Goal: Task Accomplishment & Management: Complete application form

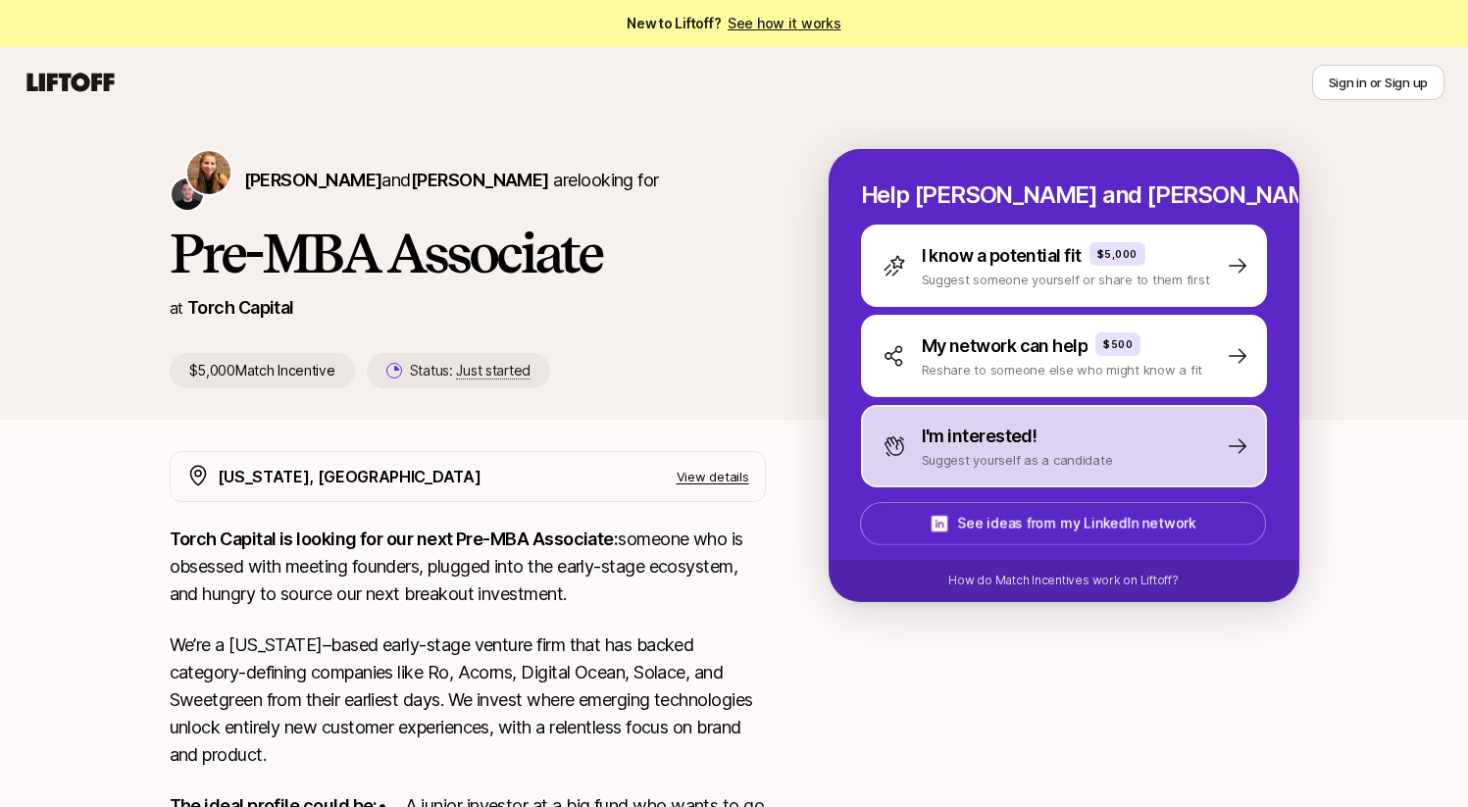
click at [984, 440] on p "I'm interested!" at bounding box center [980, 436] width 116 height 27
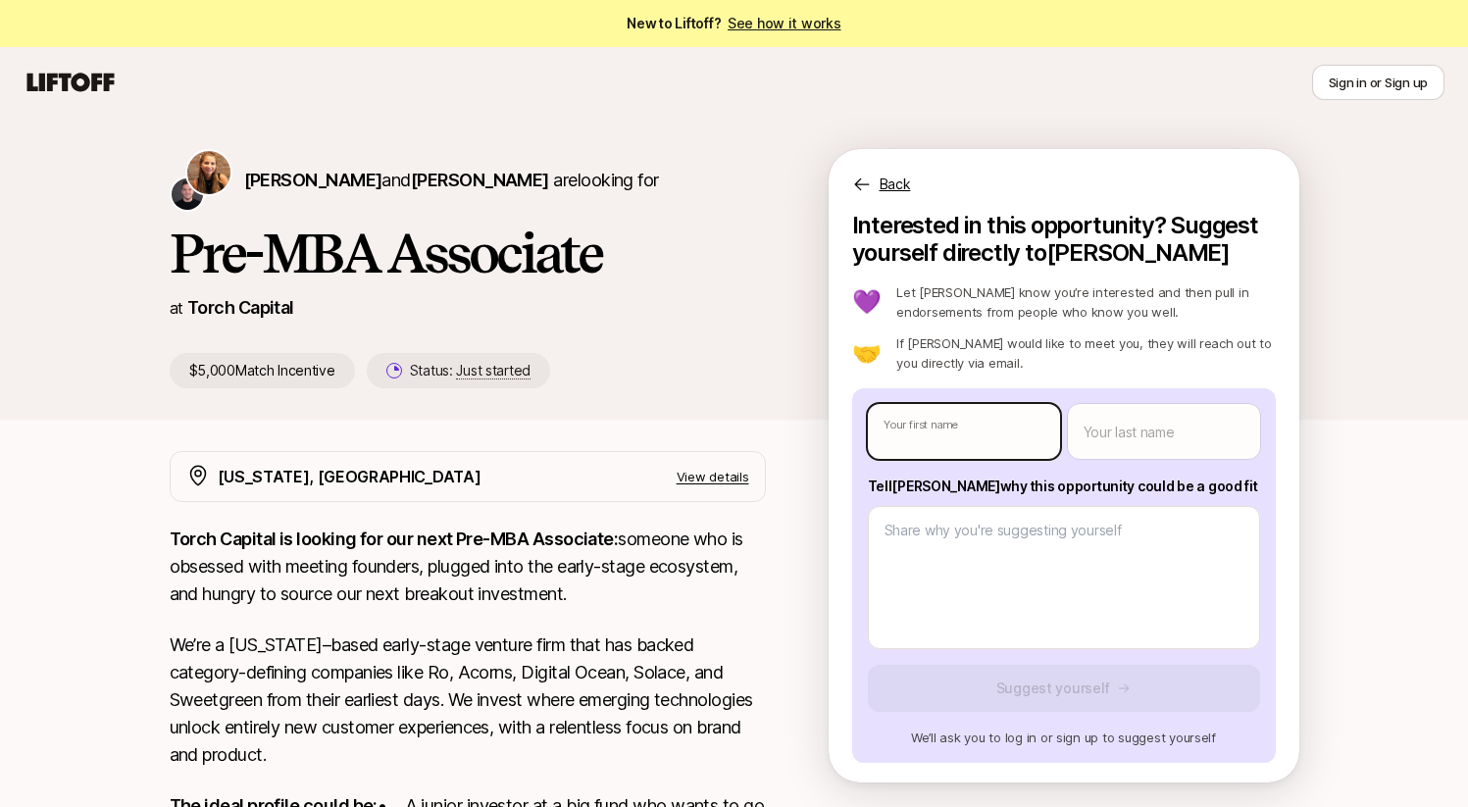
type textarea "x"
click at [926, 440] on body "New to Liftoff? See how it works Sign in or Sign up Sign in or Sign up [PERSON_…" at bounding box center [734, 403] width 1468 height 807
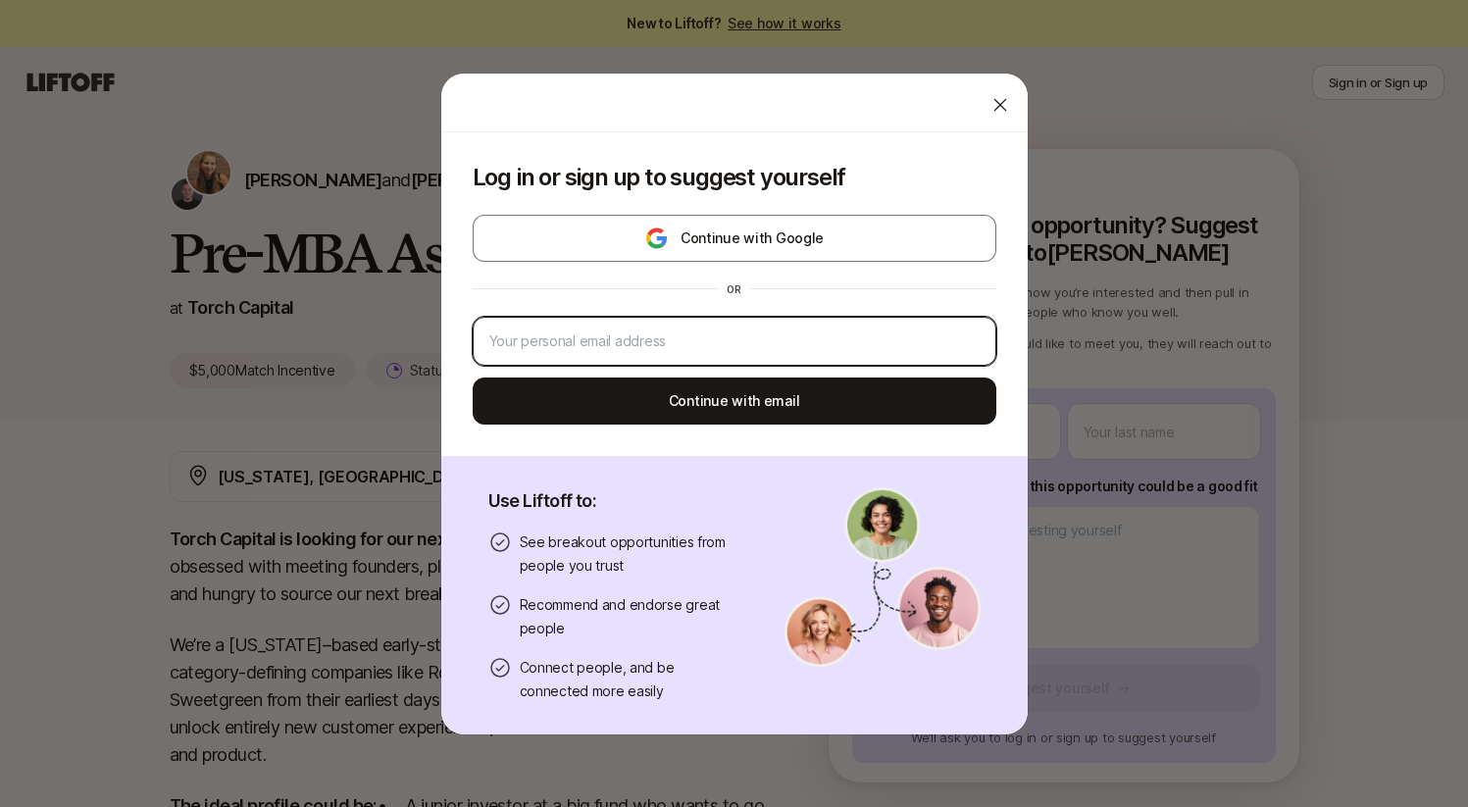
click at [785, 334] on input "email" at bounding box center [734, 342] width 490 height 24
type input "[EMAIL_ADDRESS][DOMAIN_NAME]"
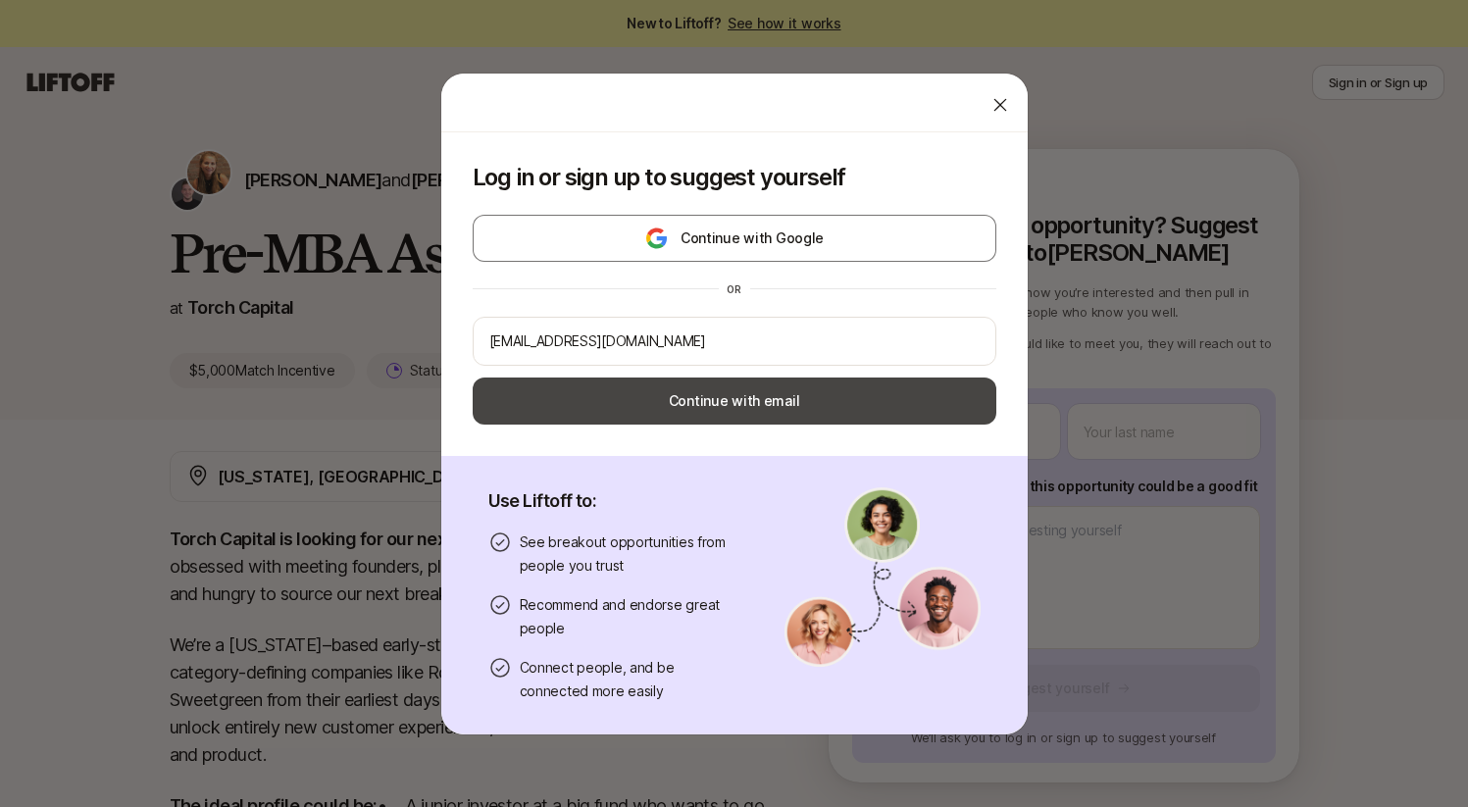
click at [735, 395] on button "Continue with email" at bounding box center [735, 401] width 524 height 47
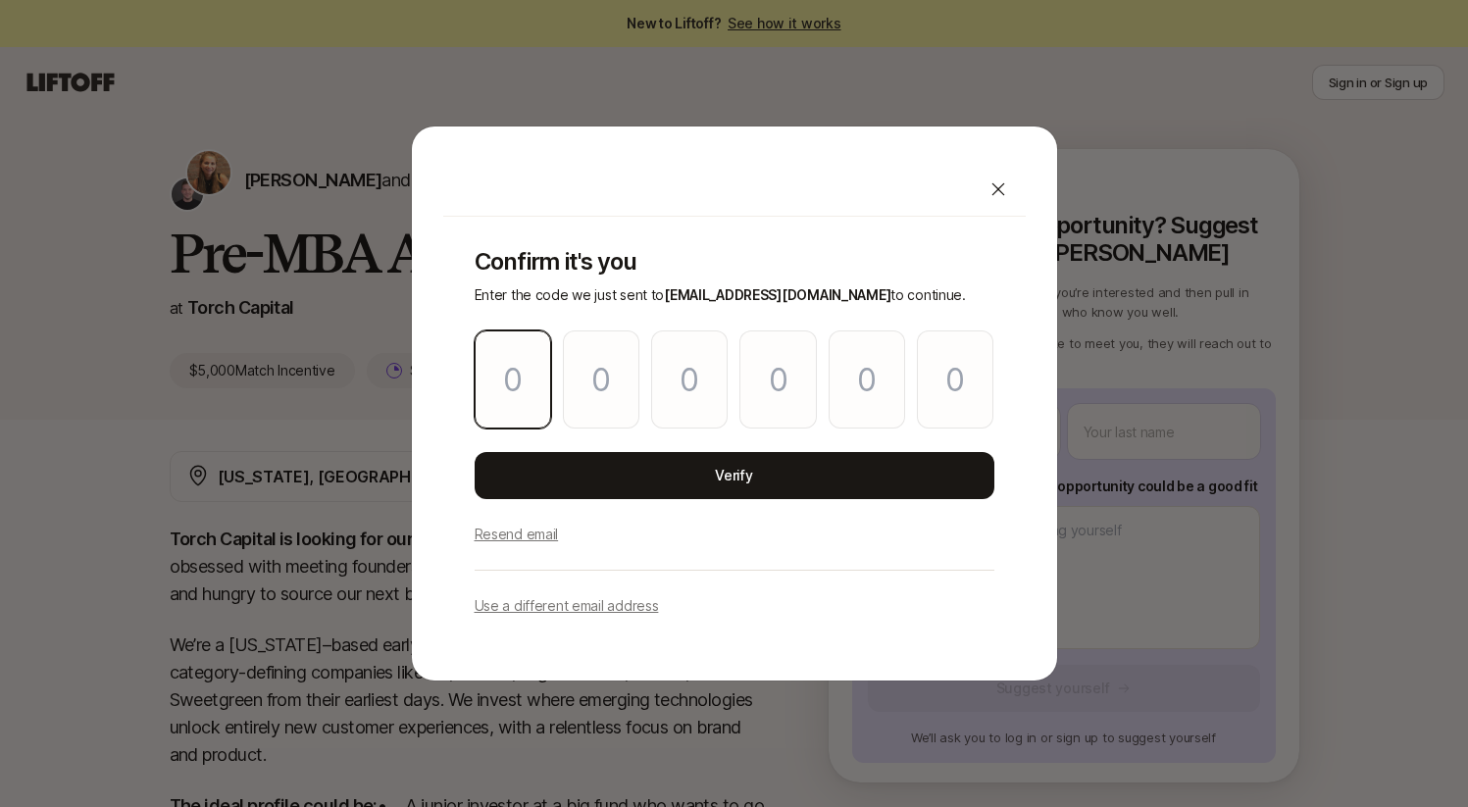
click at [518, 390] on input "Please enter OTP character 1" at bounding box center [513, 379] width 76 height 98
type input "9"
type input "4"
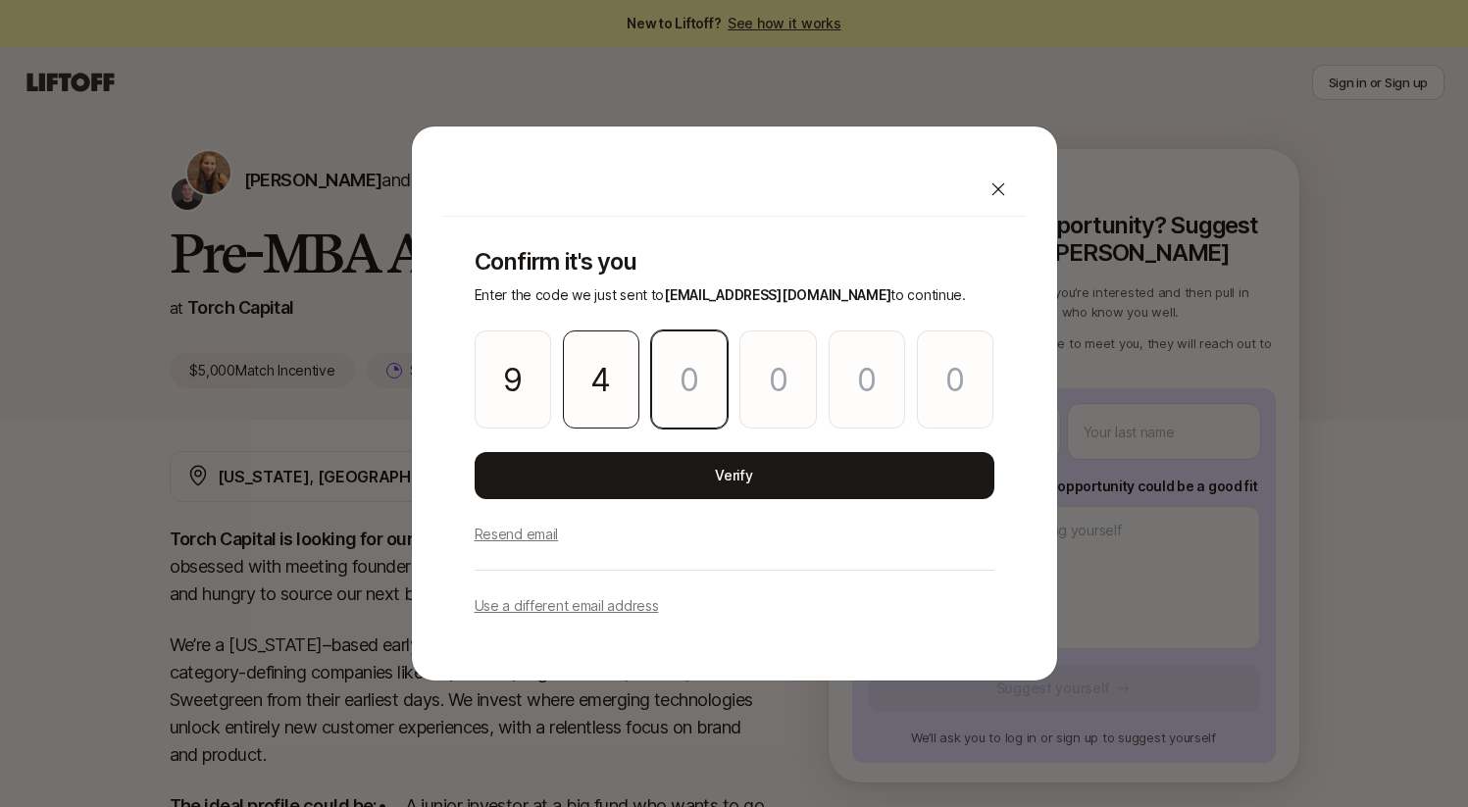
type input "7"
type input "3"
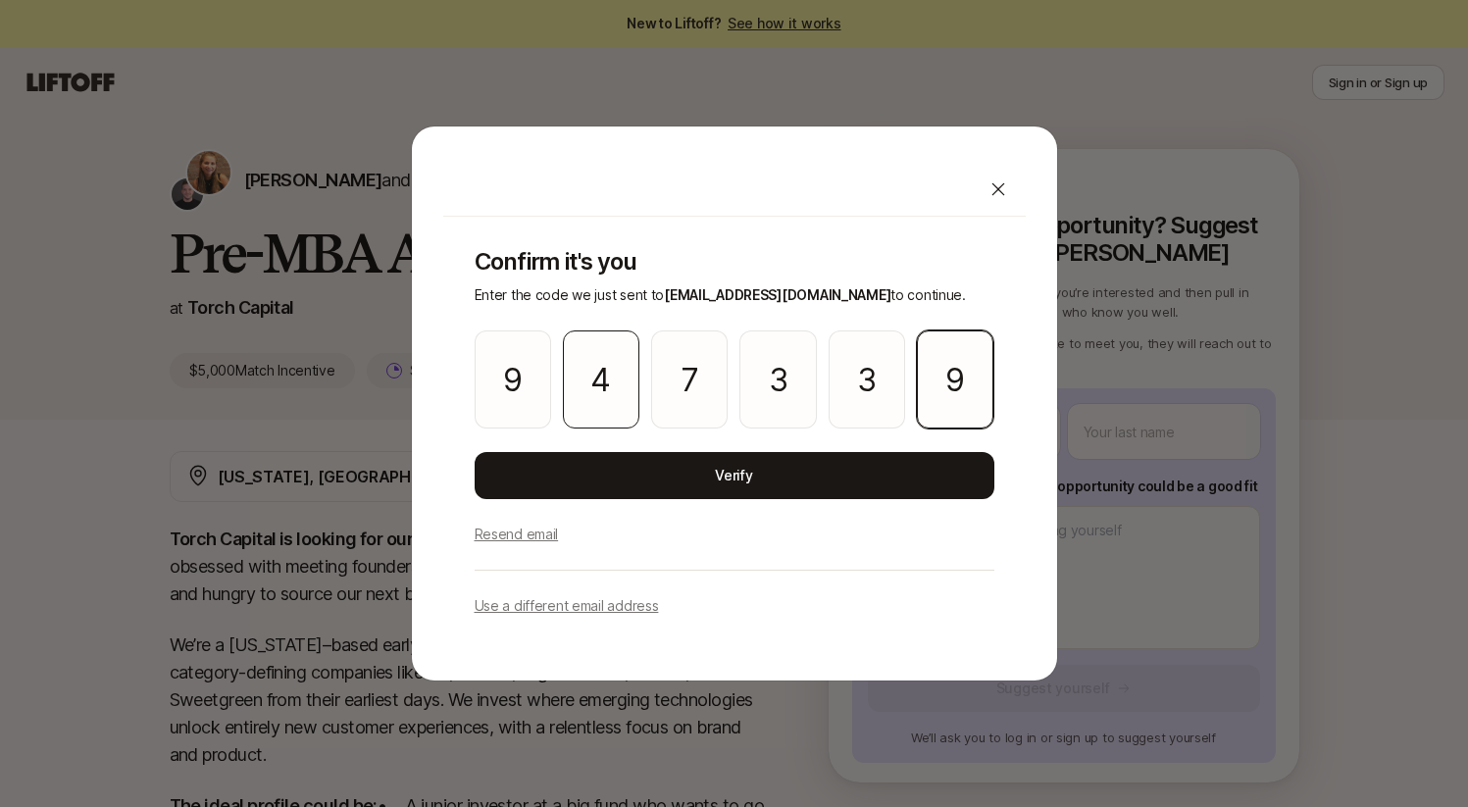
type input "9"
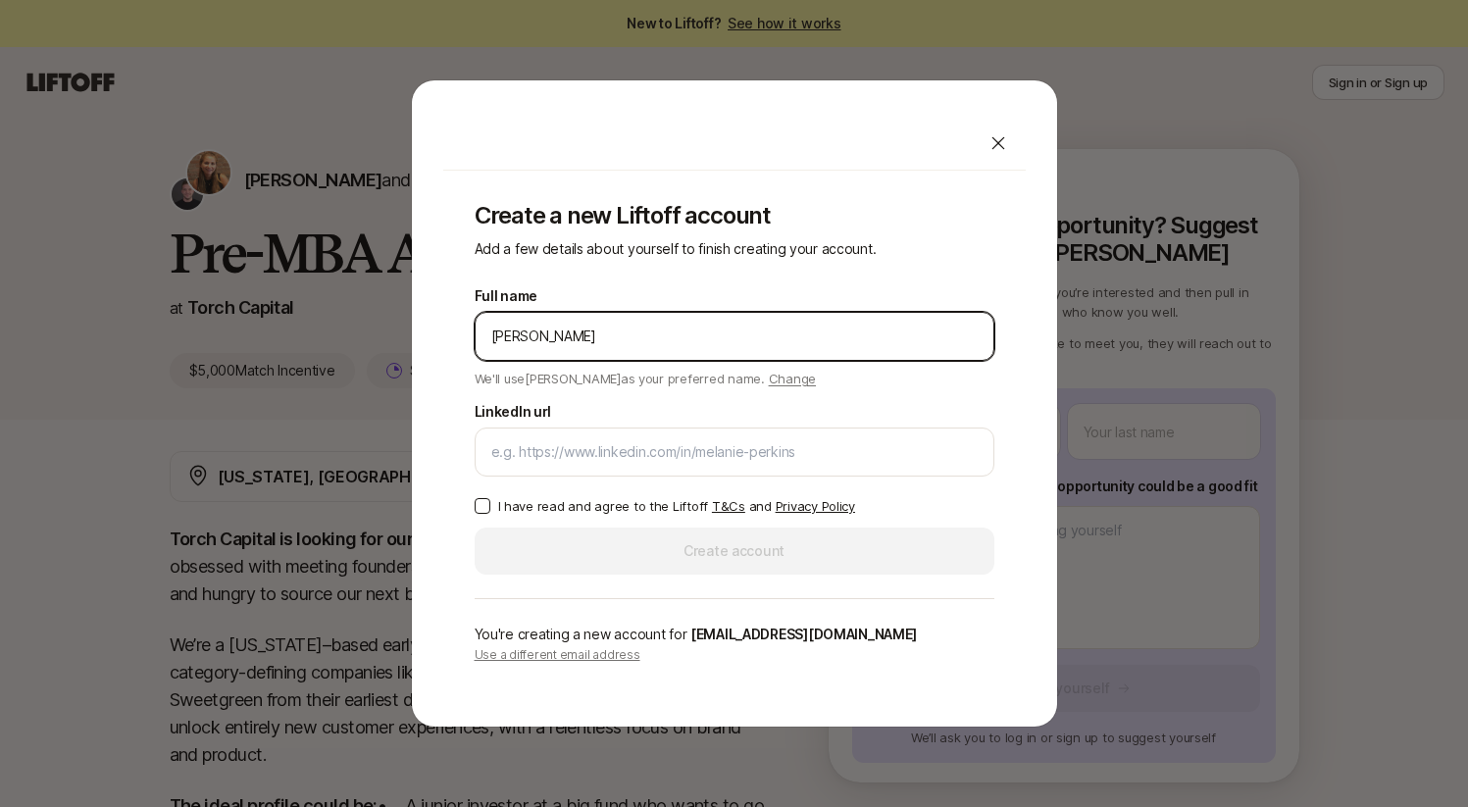
click at [627, 339] on input "[PERSON_NAME]" at bounding box center [734, 337] width 486 height 24
type input "[PERSON_NAME]"
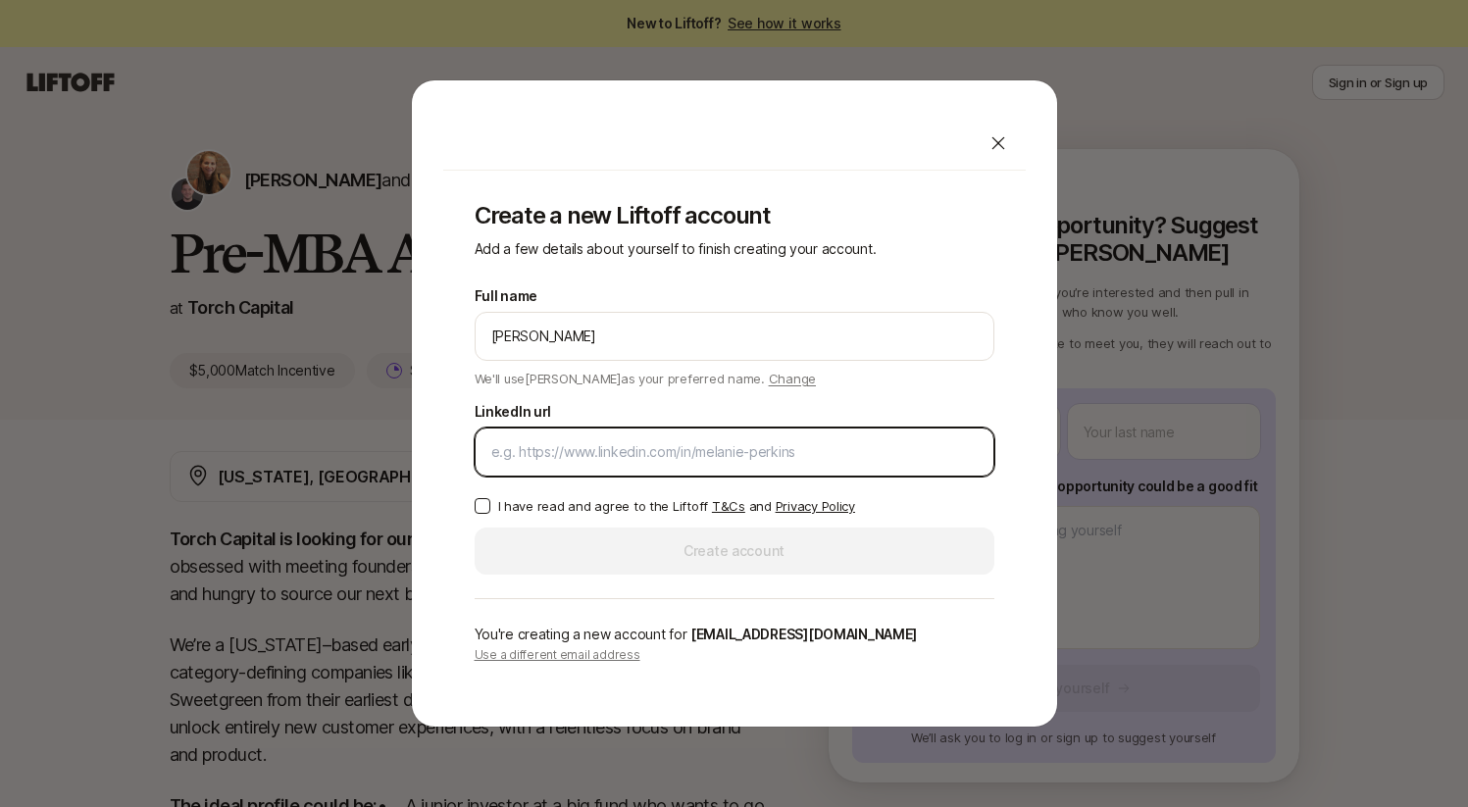
click at [663, 446] on input "LinkedIn url" at bounding box center [734, 452] width 486 height 24
paste input "[URL][DOMAIN_NAME]"
type input "[URL][DOMAIN_NAME]"
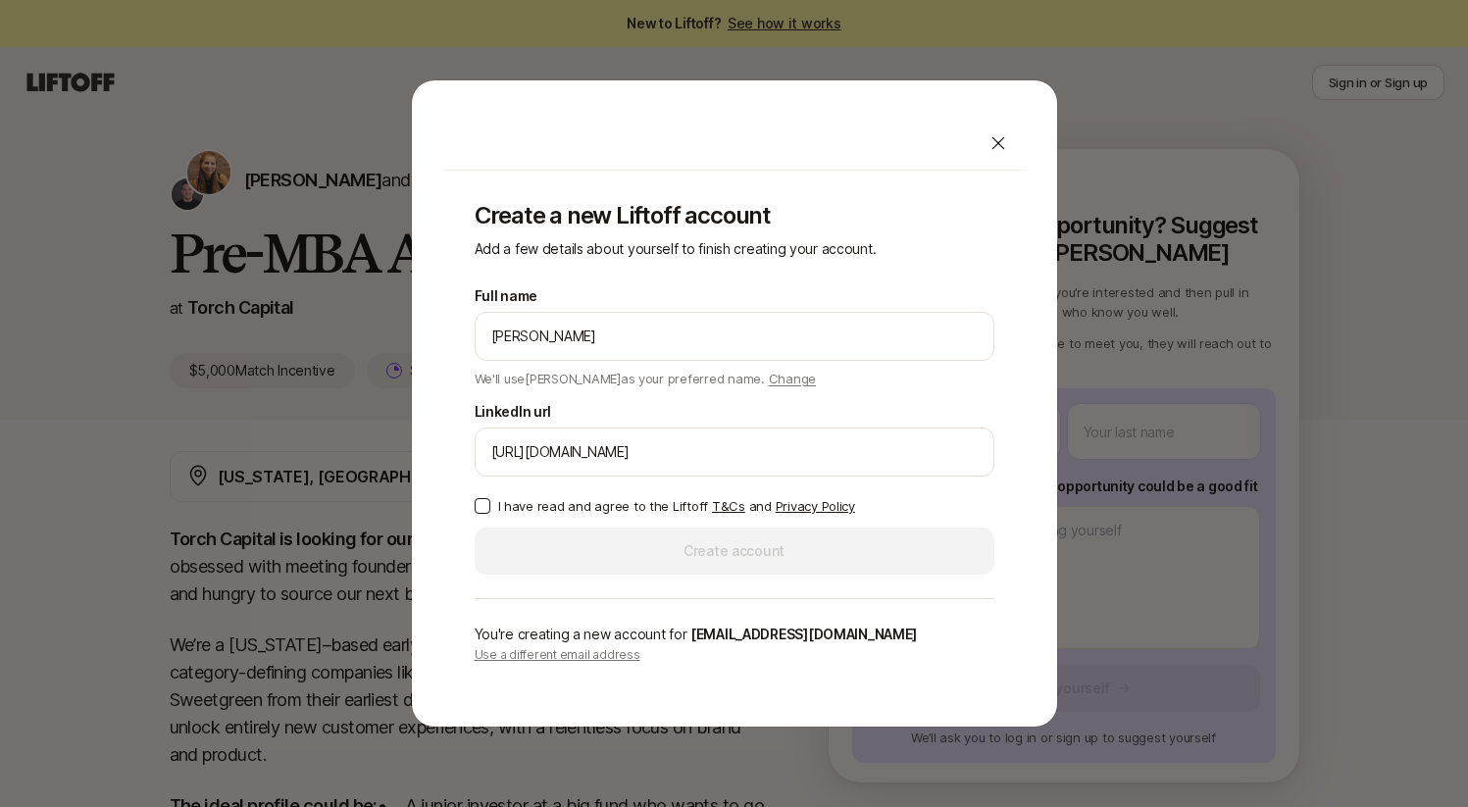
click at [634, 500] on p "I have read and agree to the Liftoff T&Cs and Privacy Policy" at bounding box center [676, 506] width 357 height 20
drag, startPoint x: 533, startPoint y: 509, endPoint x: 512, endPoint y: 512, distance: 21.8
click at [512, 512] on p "I have read and agree to the Liftoff T&Cs and Privacy Policy" at bounding box center [676, 506] width 357 height 20
click at [486, 509] on button "I have read and agree to the Liftoff T&Cs and Privacy Policy" at bounding box center [483, 506] width 16 height 16
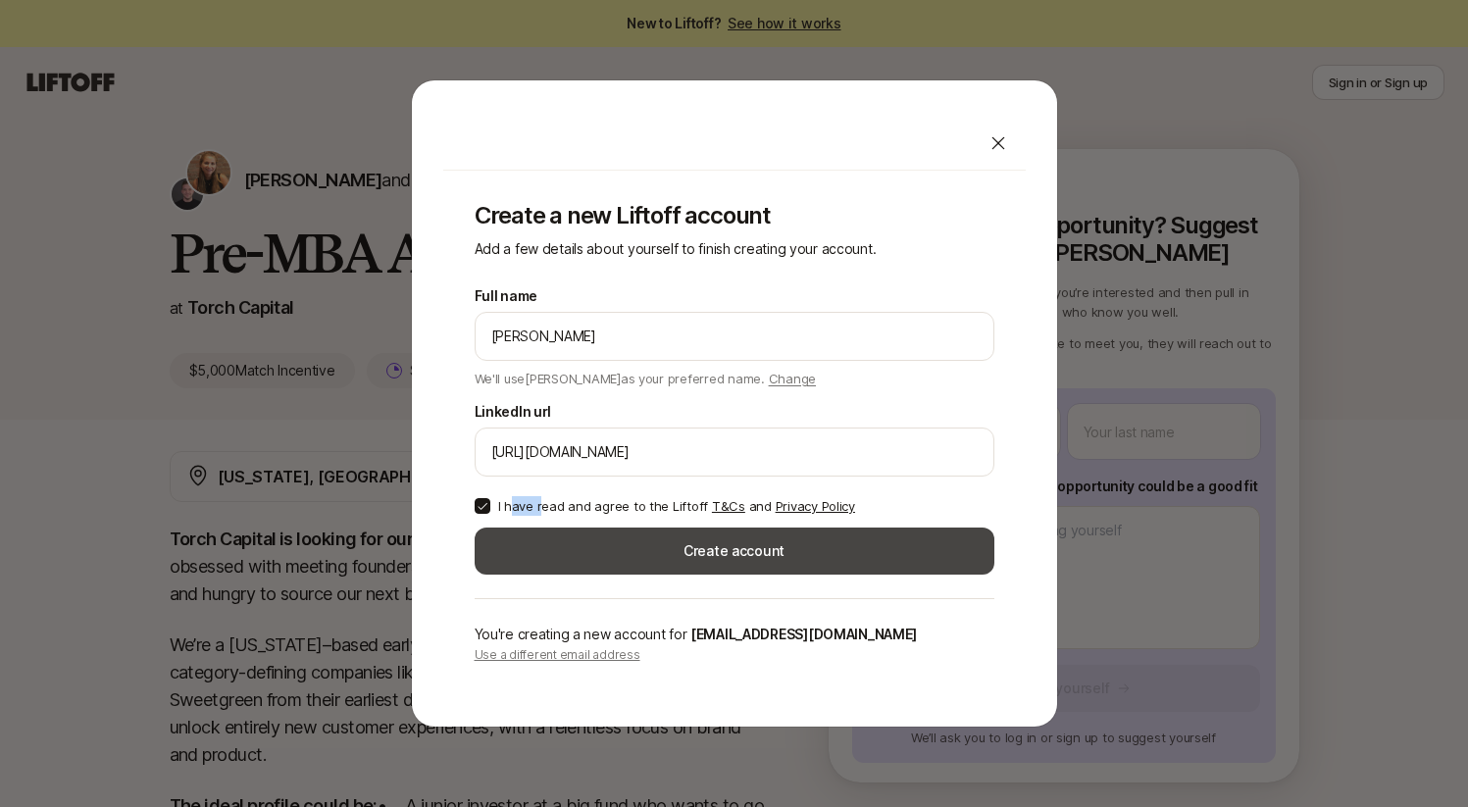
click at [574, 551] on button "Create account" at bounding box center [735, 551] width 520 height 47
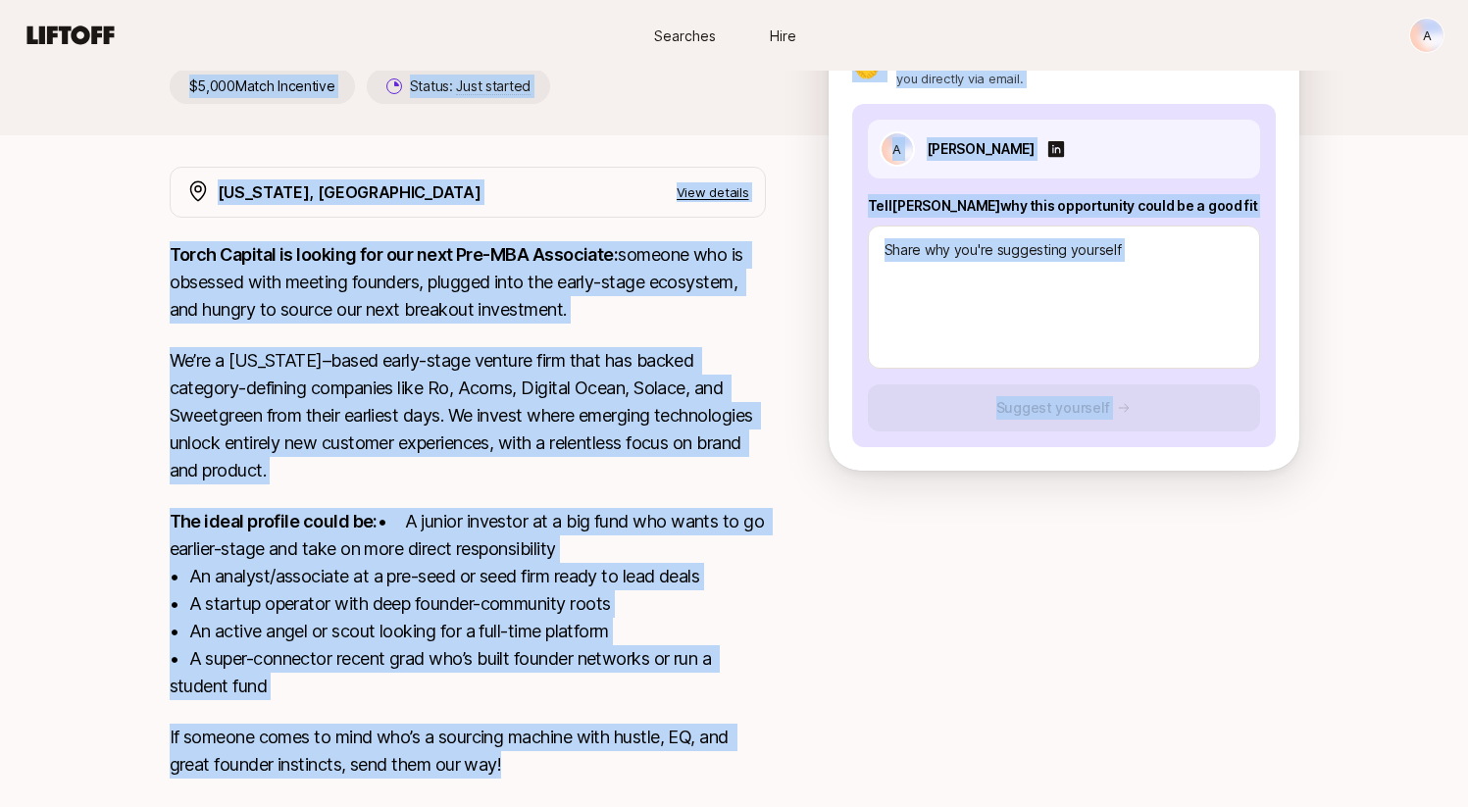
scroll to position [409, 0]
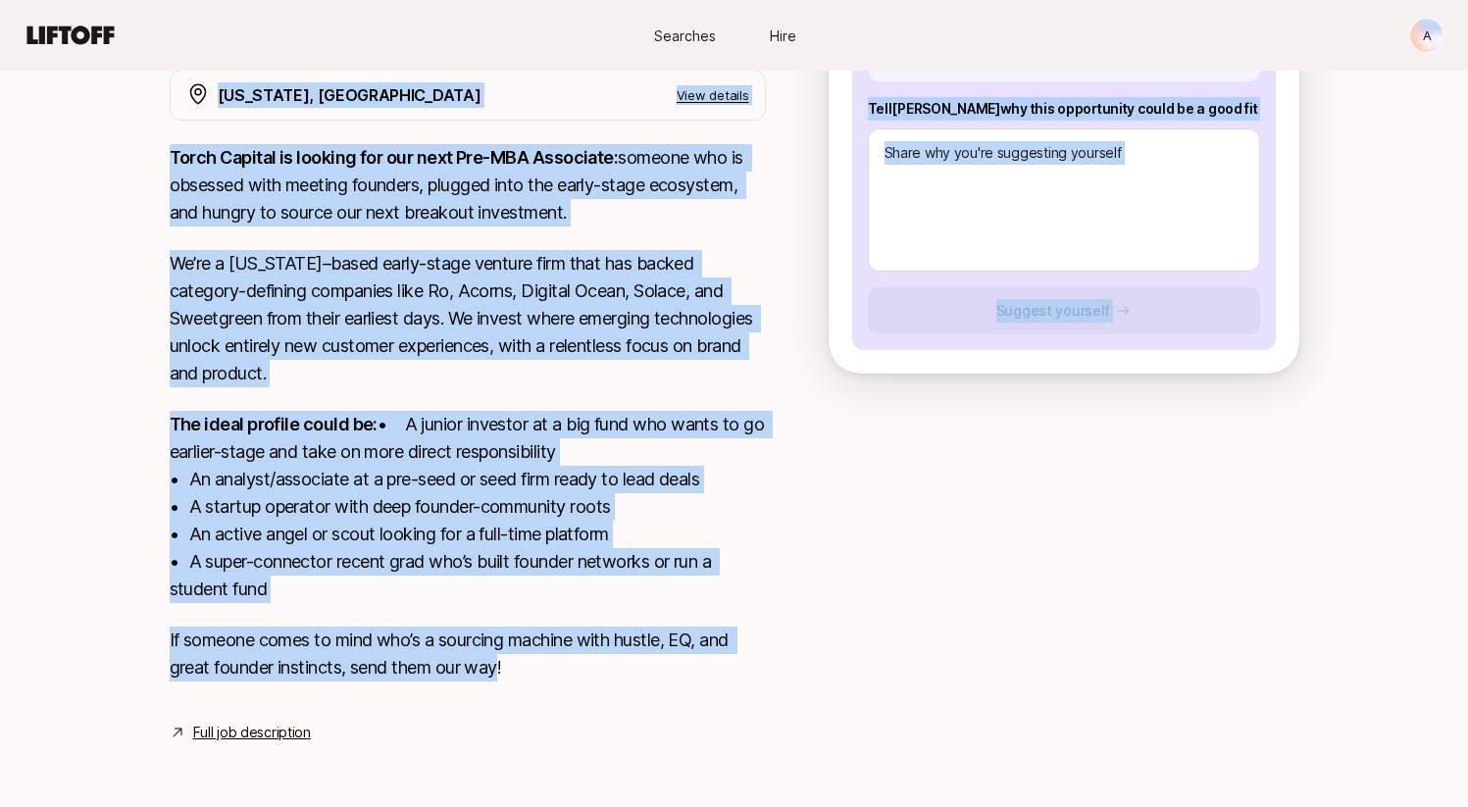
drag, startPoint x: 161, startPoint y: 243, endPoint x: 505, endPoint y: 666, distance: 545.1
click at [505, 666] on div "[PERSON_NAME] and [PERSON_NAME] are looking for Pre-MBA Associate at Torch Capi…" at bounding box center [734, 263] width 1468 height 1055
copy div "Lor-IPS Dolorsita co Adipi Elitsed $0,288 Doeiu Temporinc Utlabo: Etdo magnaal …"
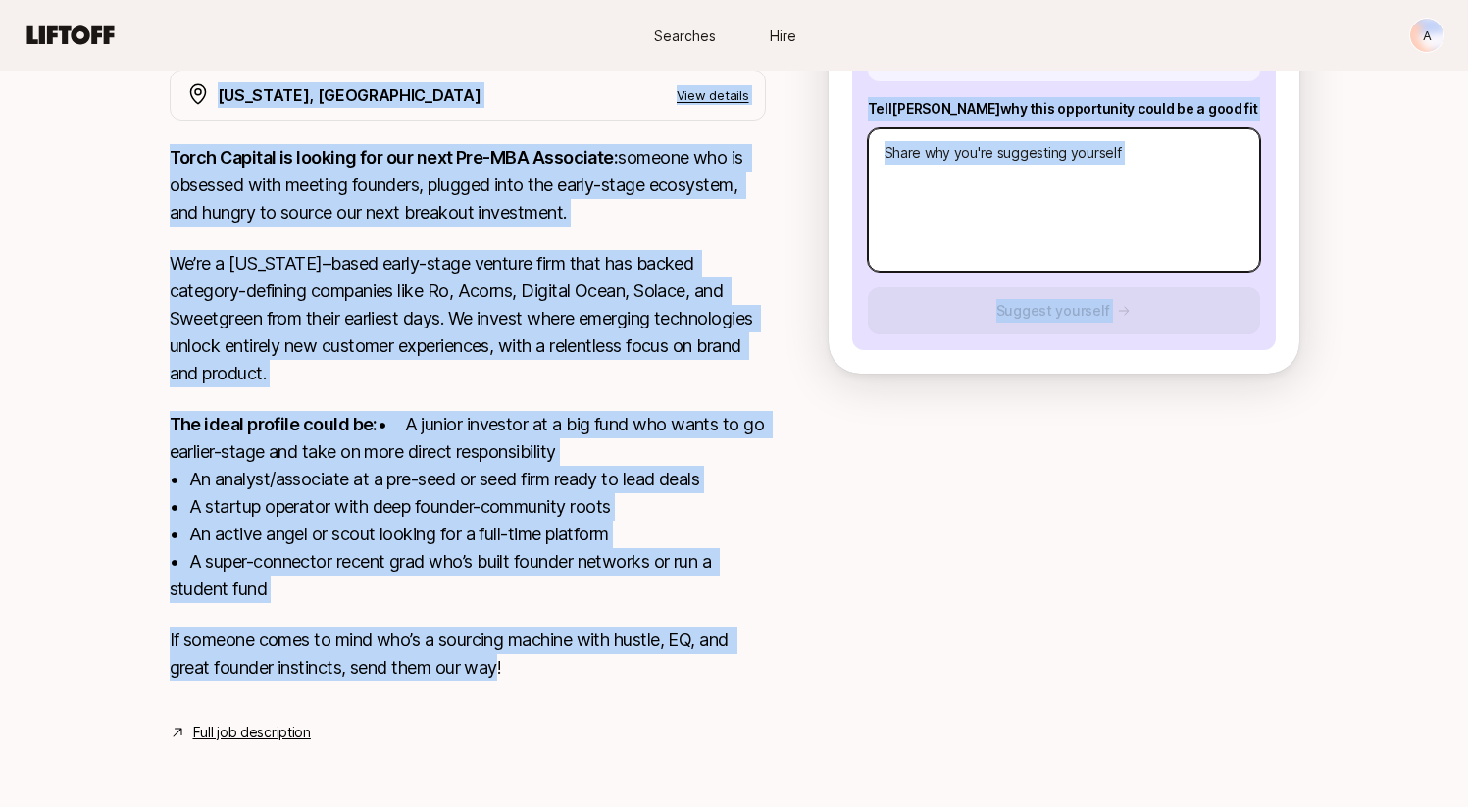
click at [1023, 167] on textarea at bounding box center [1064, 199] width 392 height 143
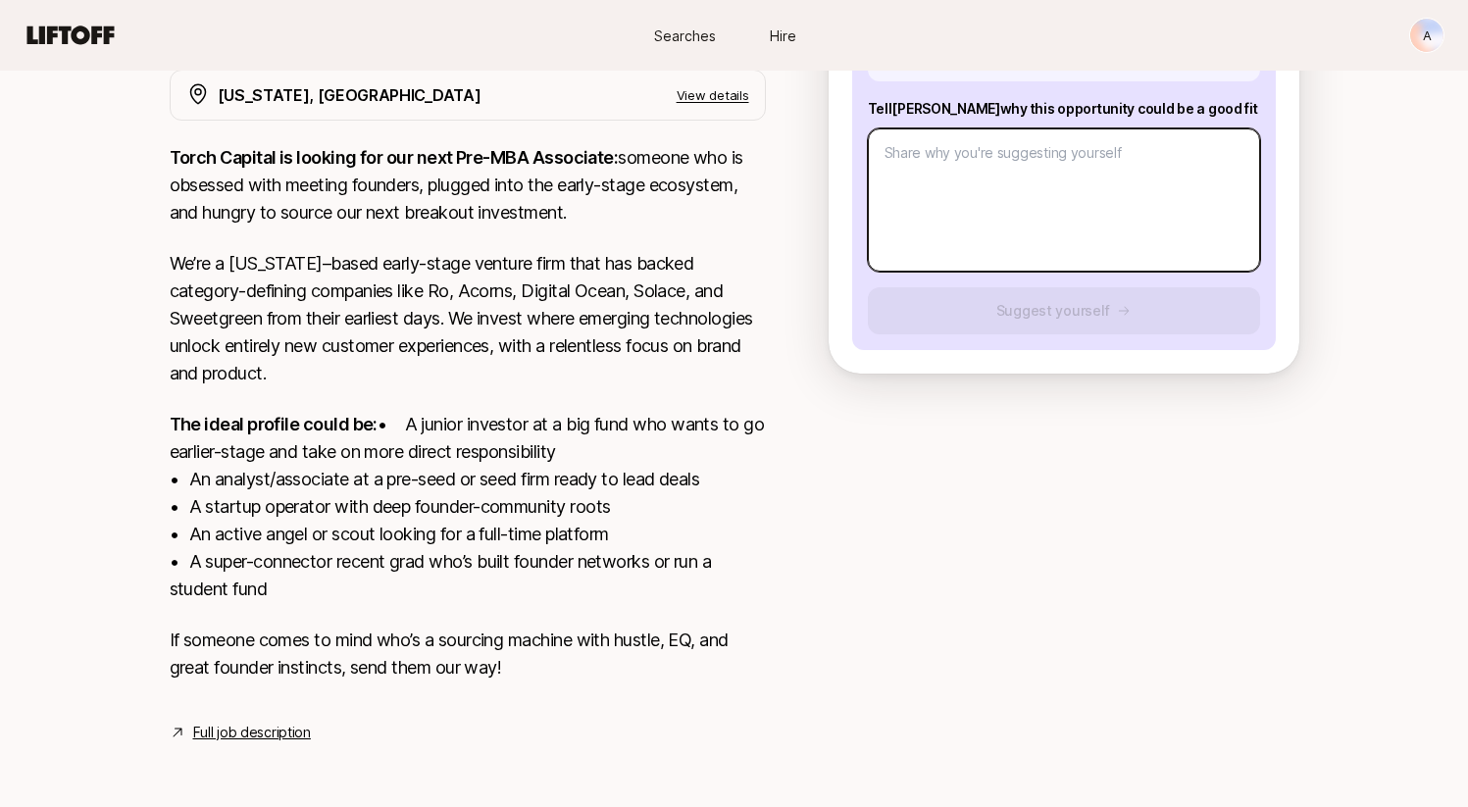
paste textarea "Hi [PERSON_NAME], I’m very interested in the Pre-MBA Associate role at Torch Ca…"
type textarea "x"
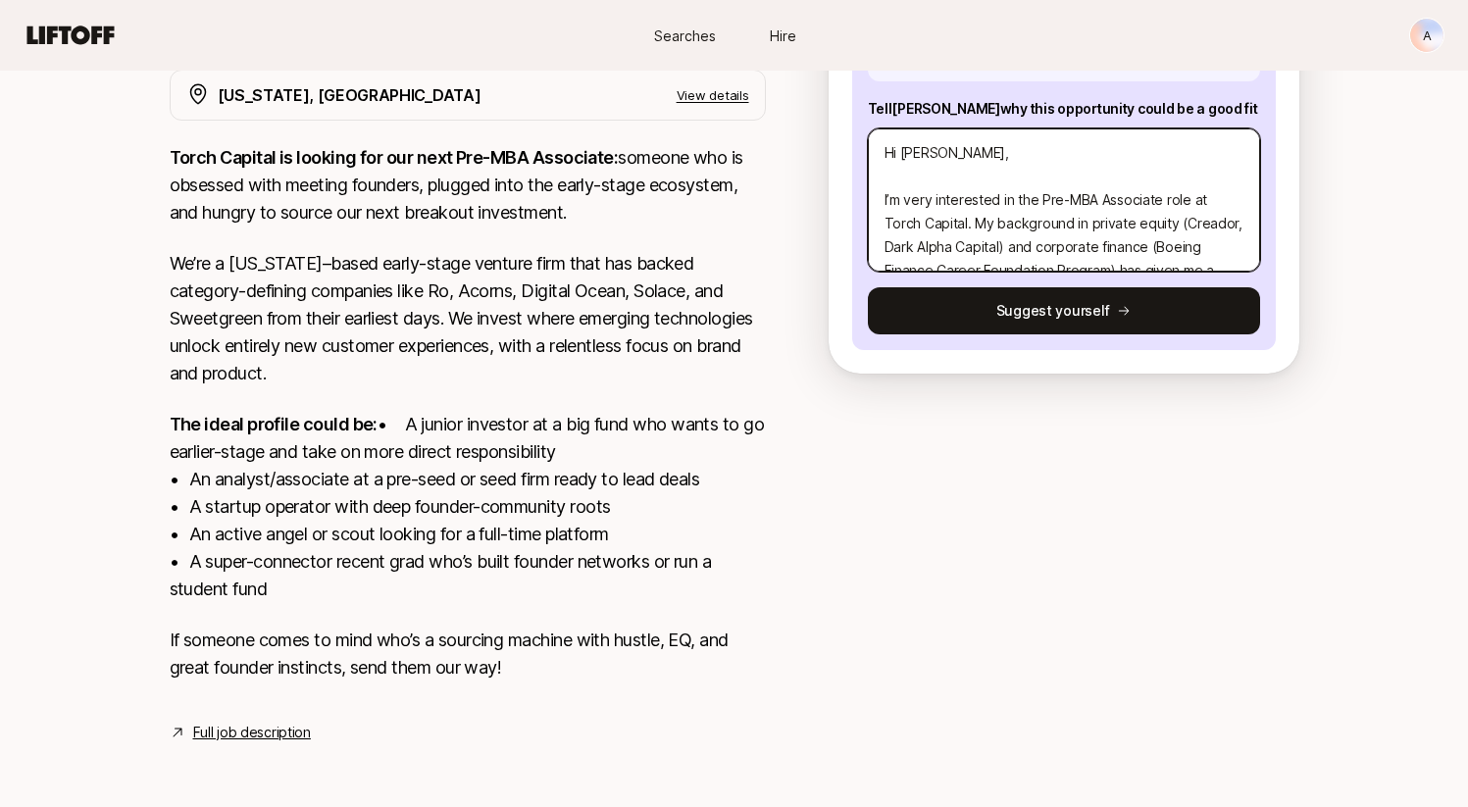
scroll to position [494, 0]
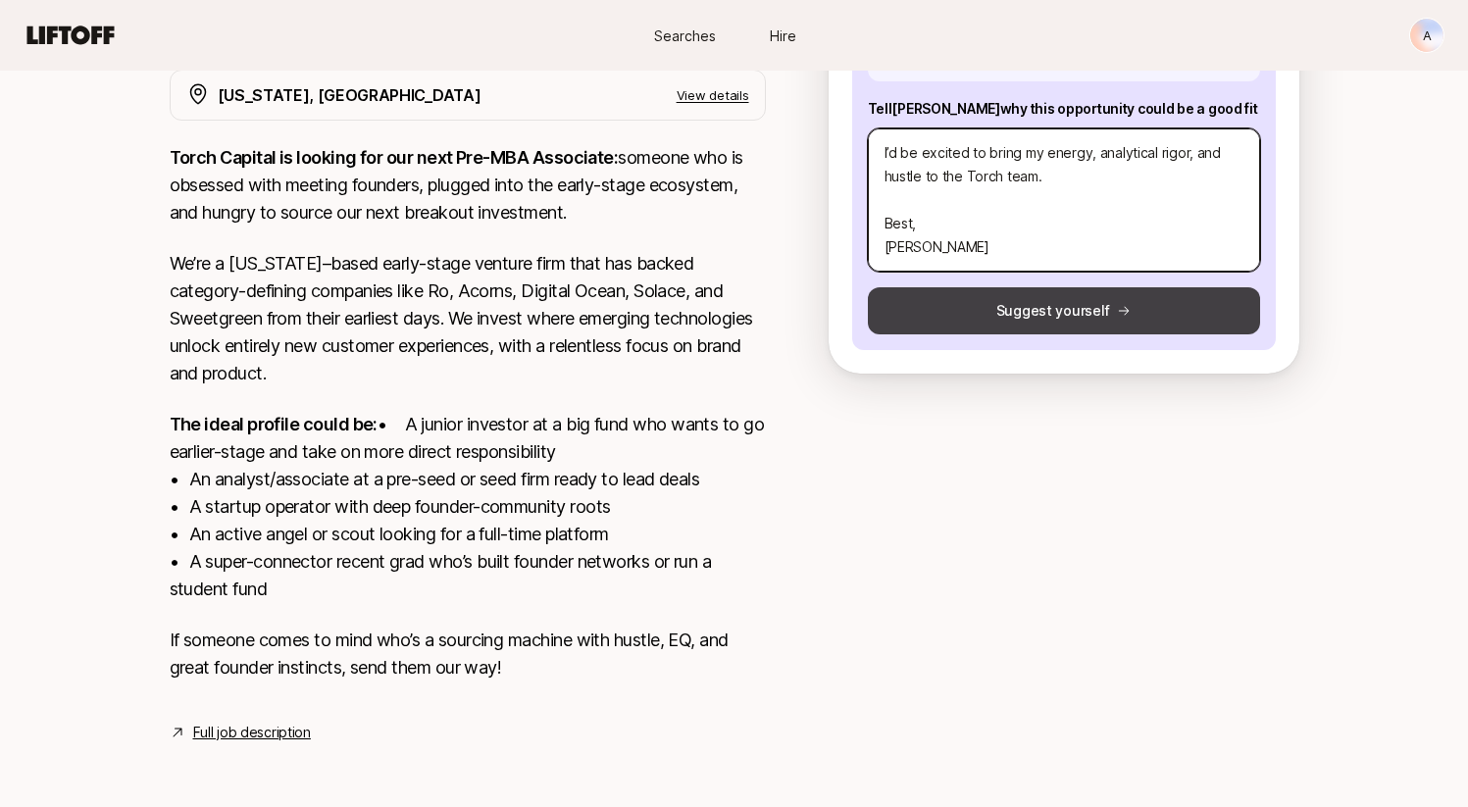
type textarea "Hi [PERSON_NAME], I’m very interested in the Pre-MBA Associate role at Torch Ca…"
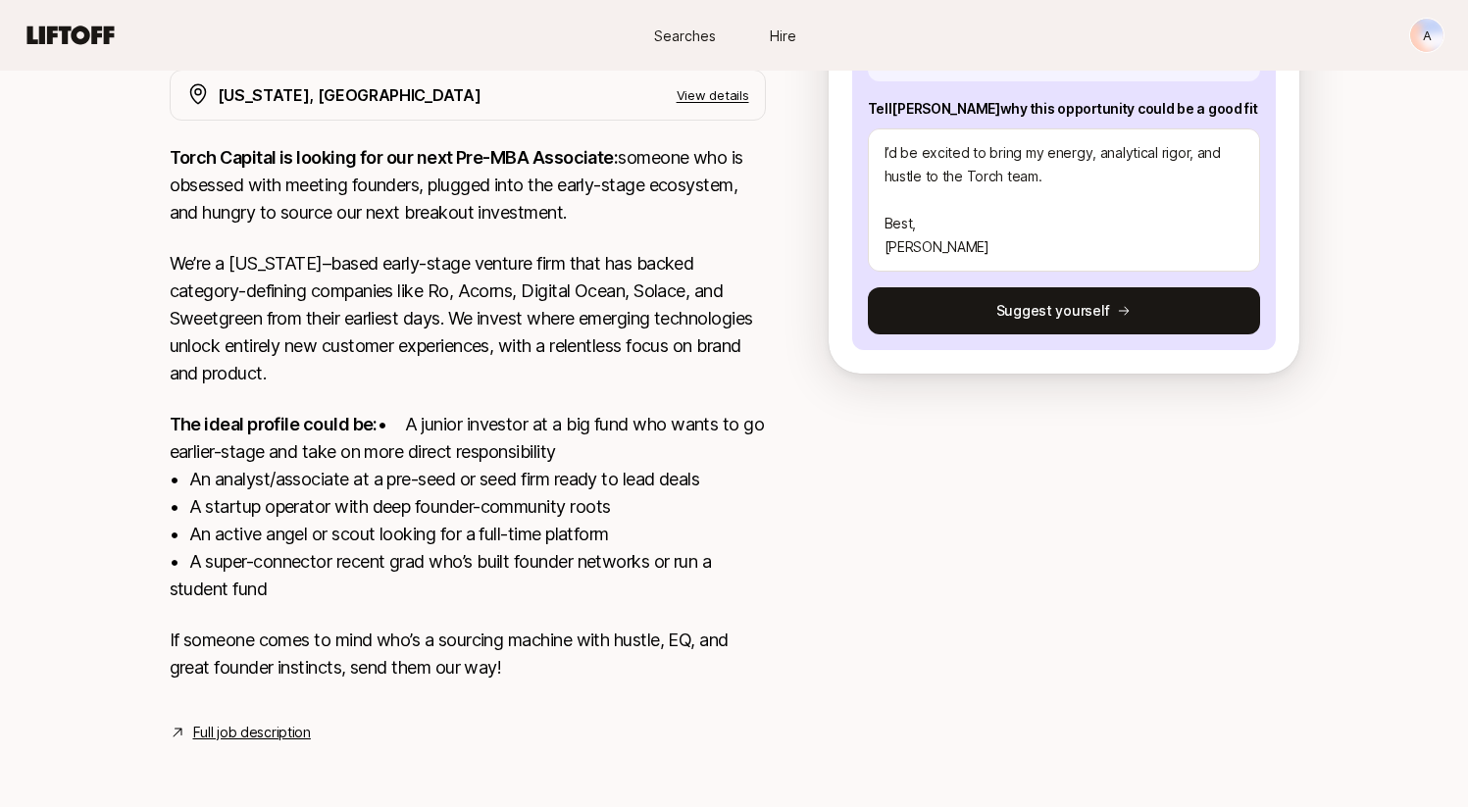
click at [1043, 303] on button "Suggest yourself" at bounding box center [1064, 310] width 392 height 47
type textarea "x"
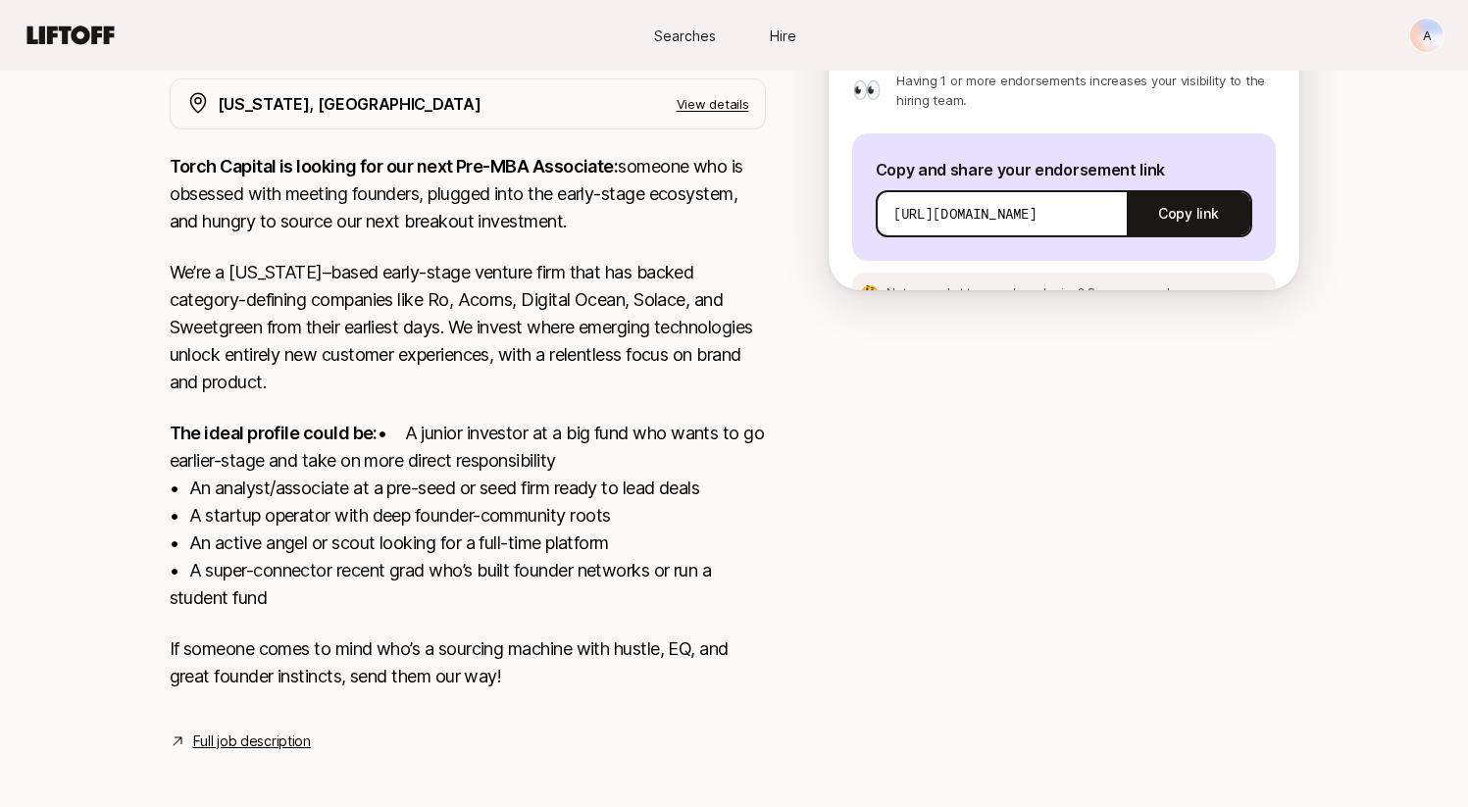
scroll to position [409, 0]
